Goal: Task Accomplishment & Management: Use online tool/utility

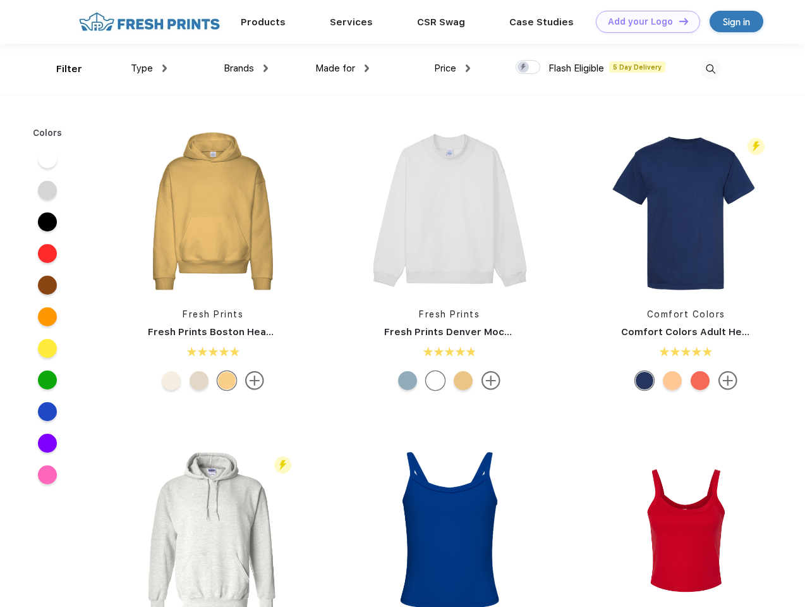
scroll to position [1, 0]
click at [643, 21] on link "Add your Logo Design Tool" at bounding box center [648, 22] width 104 height 22
click at [0, 0] on div "Design Tool" at bounding box center [0, 0] width 0 height 0
click at [678, 21] on link "Add your Logo Design Tool" at bounding box center [648, 22] width 104 height 22
click at [61, 69] on div "Filter" at bounding box center [69, 69] width 26 height 15
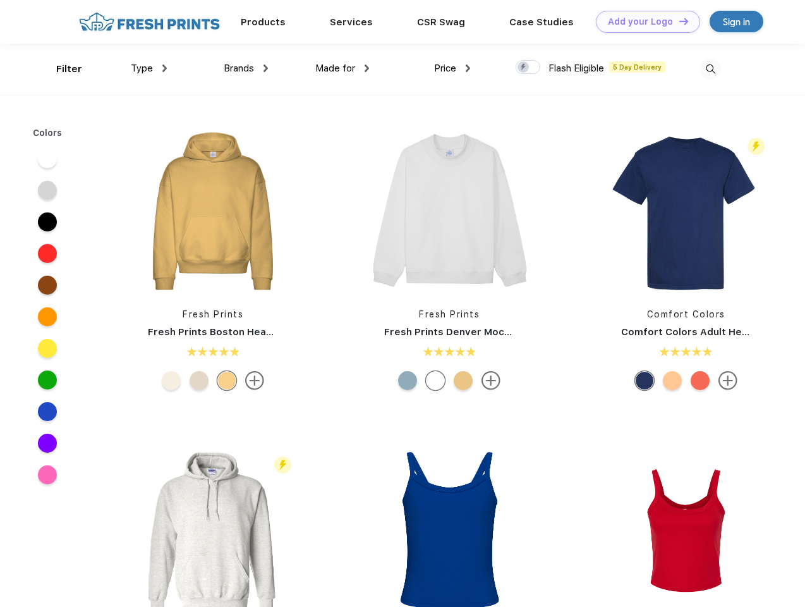
click at [149, 68] on span "Type" at bounding box center [142, 68] width 22 height 11
click at [246, 68] on span "Brands" at bounding box center [239, 68] width 30 height 11
click at [343, 68] on span "Made for" at bounding box center [335, 68] width 40 height 11
click at [452, 68] on span "Price" at bounding box center [445, 68] width 22 height 11
click at [528, 68] on div at bounding box center [528, 67] width 25 height 14
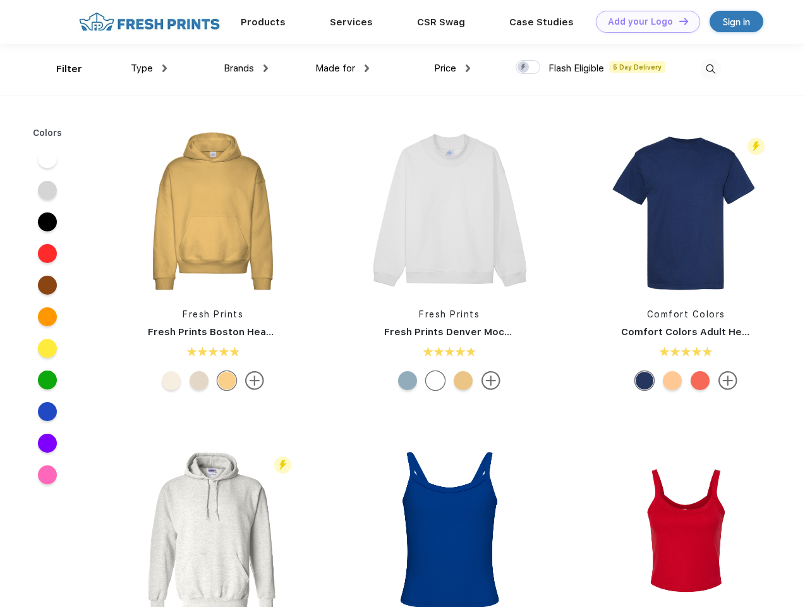
click at [524, 68] on input "checkbox" at bounding box center [520, 63] width 8 height 8
click at [710, 69] on img at bounding box center [710, 69] width 21 height 21
